Goal: Navigation & Orientation: Go to known website

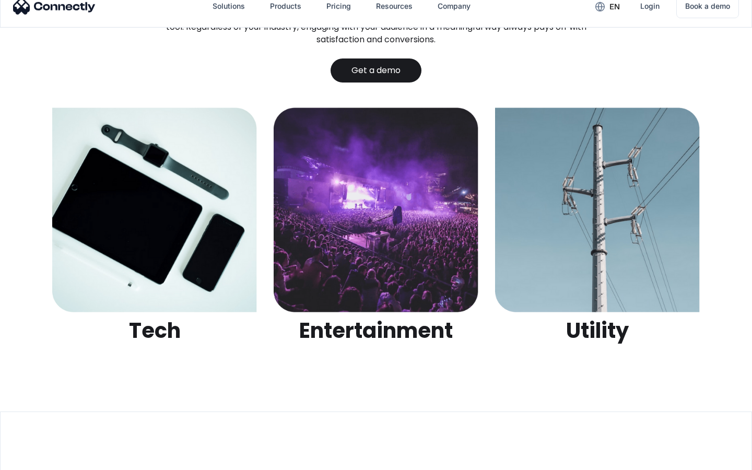
scroll to position [3295, 0]
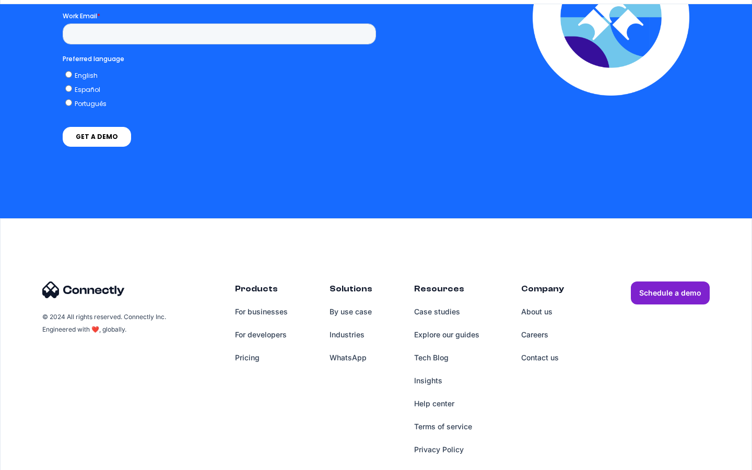
scroll to position [2295, 0]
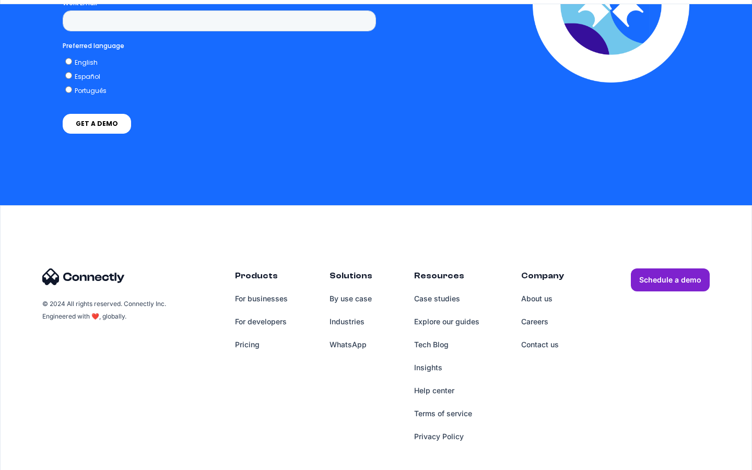
scroll to position [2283, 0]
